Goal: Navigation & Orientation: Understand site structure

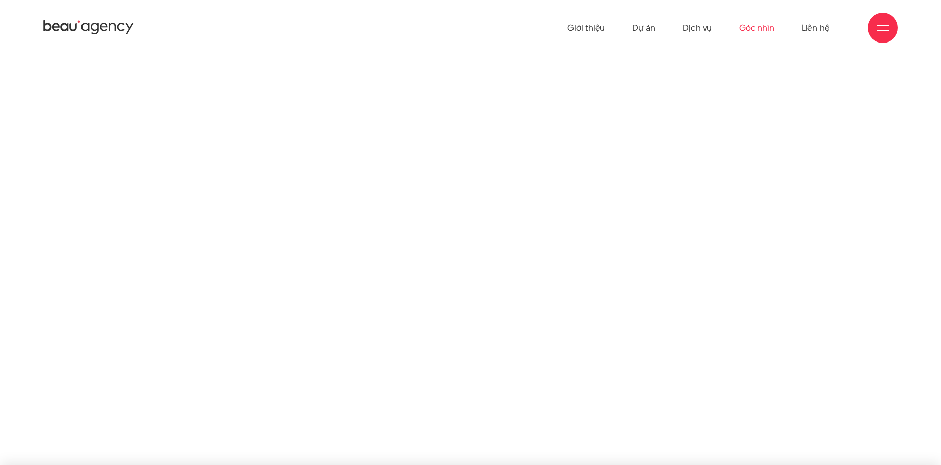
click at [761, 26] on link "Góc nhìn" at bounding box center [756, 28] width 35 height 56
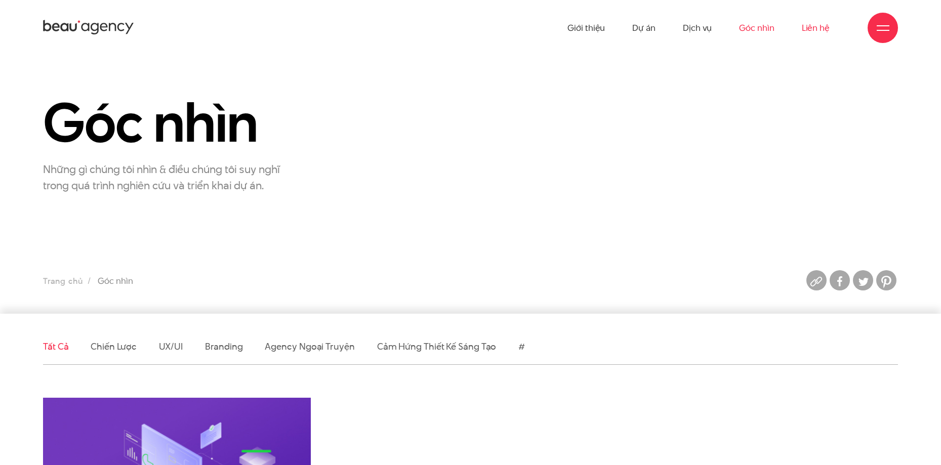
click at [809, 27] on link "Liên hệ" at bounding box center [816, 28] width 28 height 56
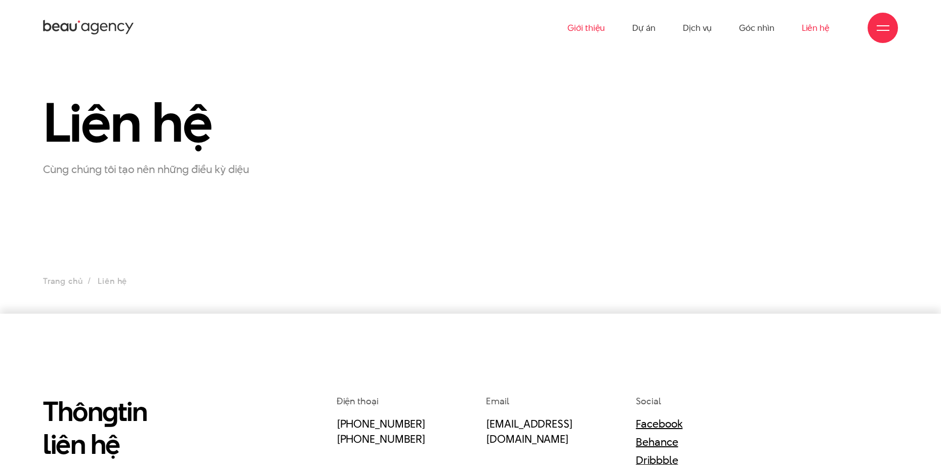
click at [592, 33] on link "Giới thiệu" at bounding box center [586, 28] width 37 height 56
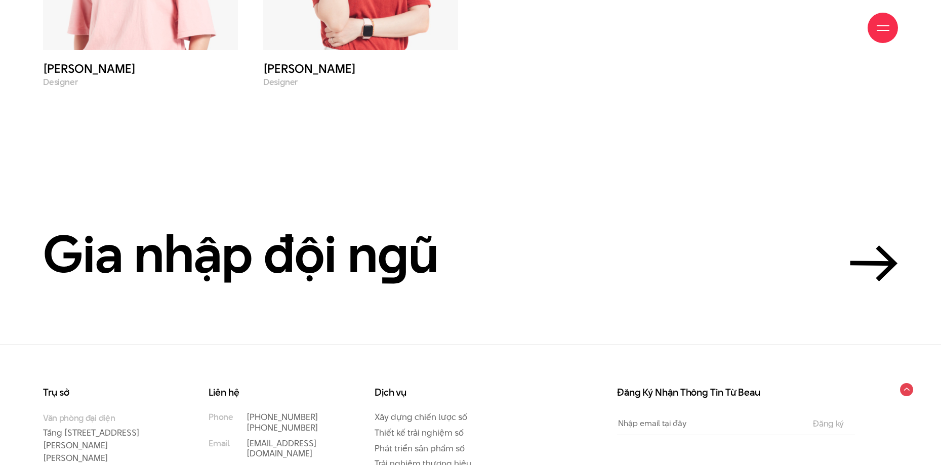
scroll to position [4626, 0]
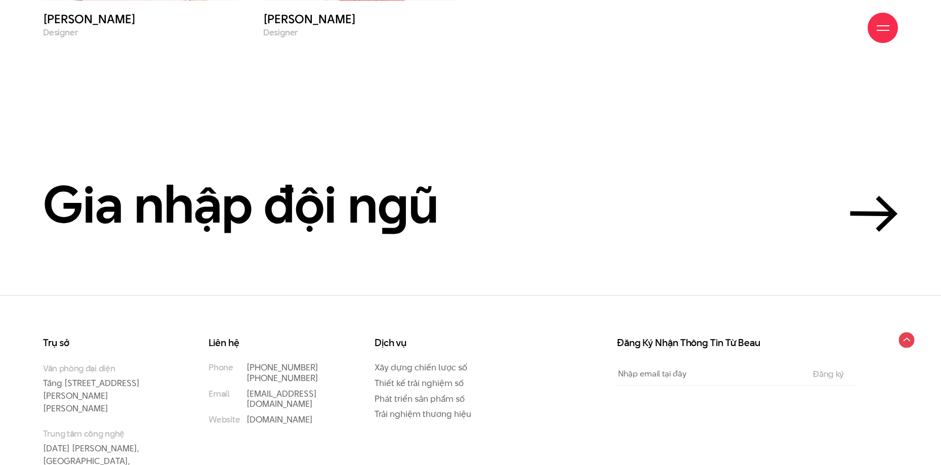
click at [906, 333] on circle at bounding box center [907, 341] width 16 height 16
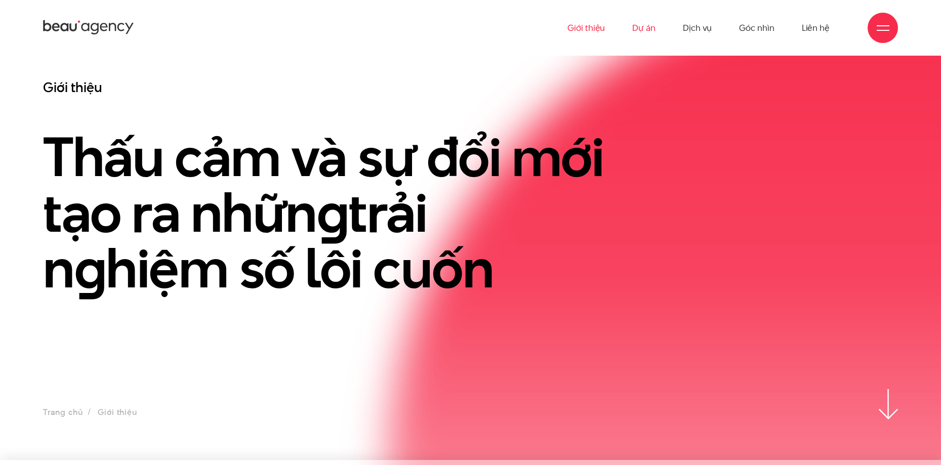
click at [647, 24] on link "Dự án" at bounding box center [643, 28] width 23 height 56
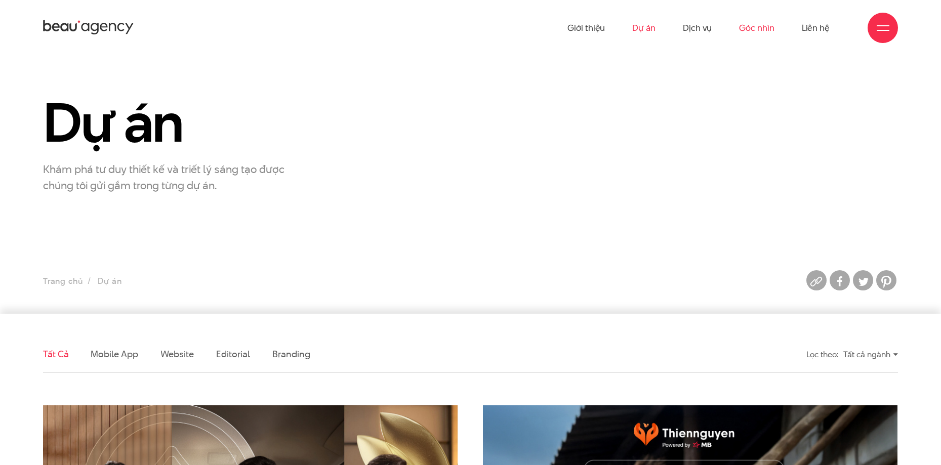
click at [763, 27] on link "Góc nhìn" at bounding box center [756, 28] width 35 height 56
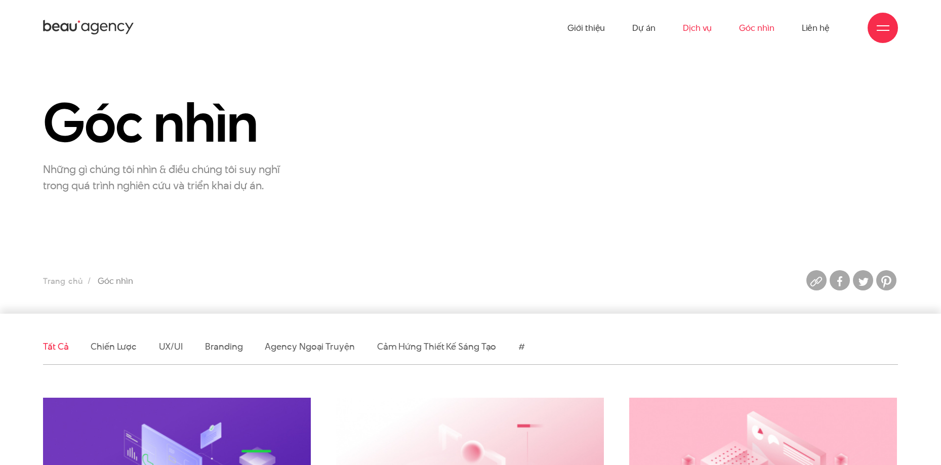
click at [688, 28] on link "Dịch vụ" at bounding box center [697, 28] width 29 height 56
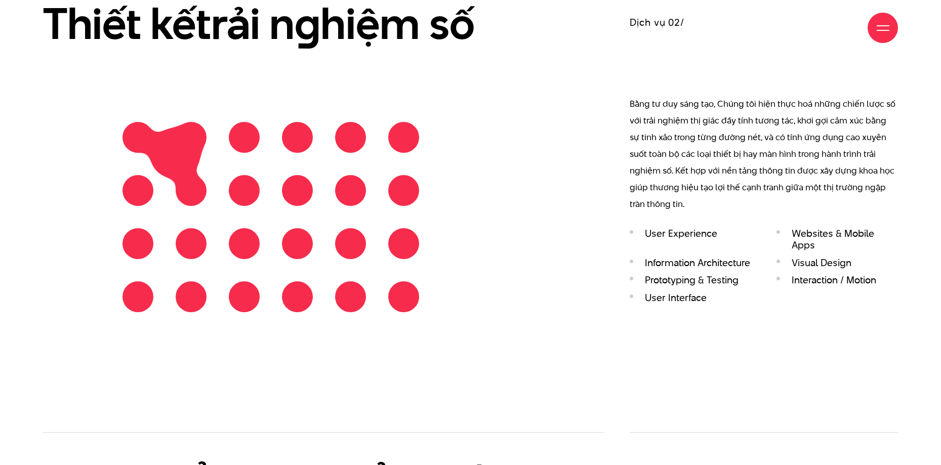
scroll to position [1418, 0]
